Goal: Check status

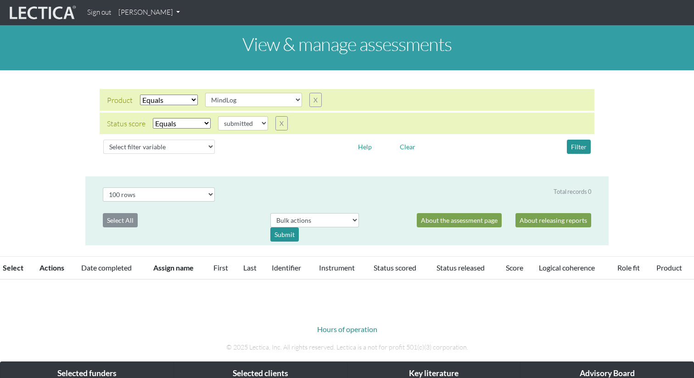
select select "MindLog"
select select "submitted"
select select "100"
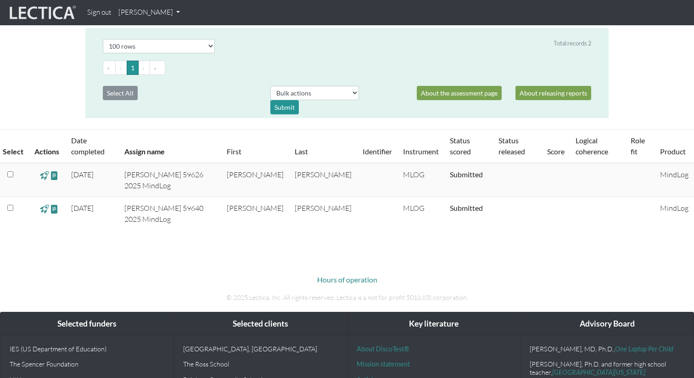
scroll to position [149, 0]
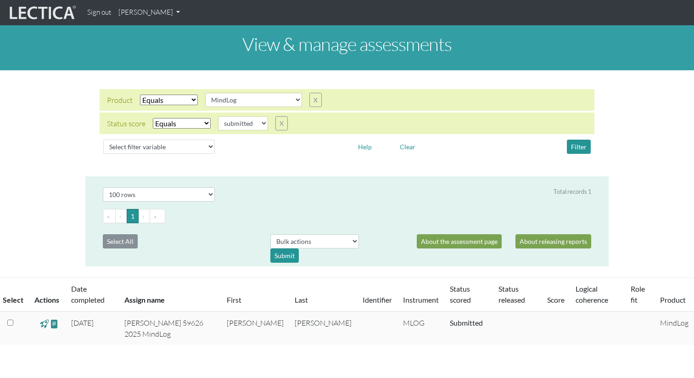
select select "MindLog"
select select "submitted"
select select "100"
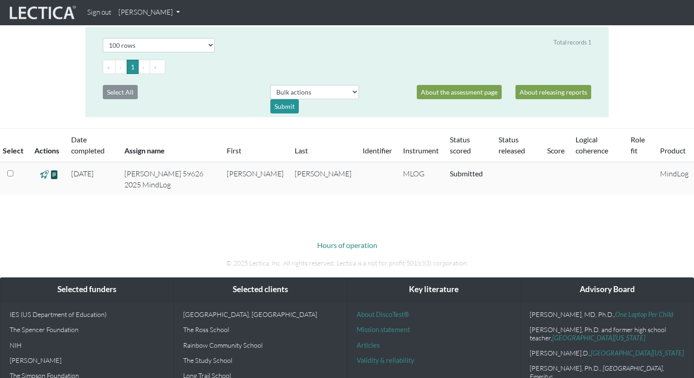
click at [57, 169] on span at bounding box center [54, 174] width 9 height 11
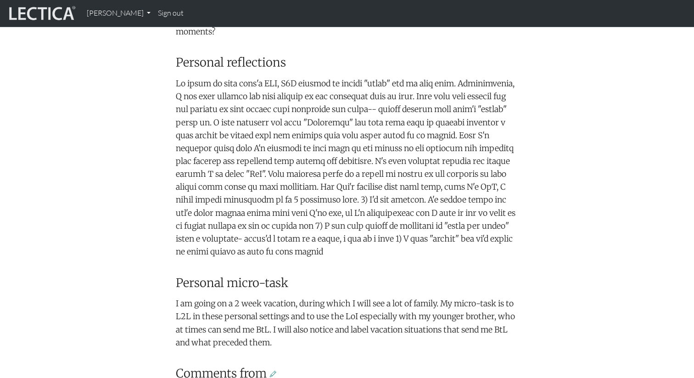
scroll to position [366, 0]
